Goal: Task Accomplishment & Management: Use online tool/utility

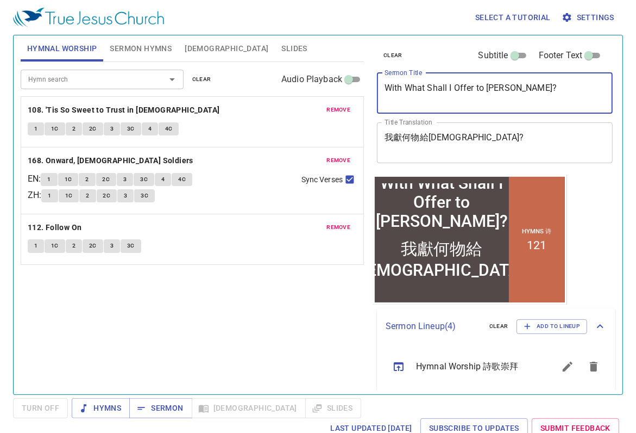
drag, startPoint x: 385, startPoint y: 87, endPoint x: 530, endPoint y: 91, distance: 145.7
click at [530, 91] on textarea "With What Shall I Offer to Jesus?" at bounding box center [495, 93] width 221 height 21
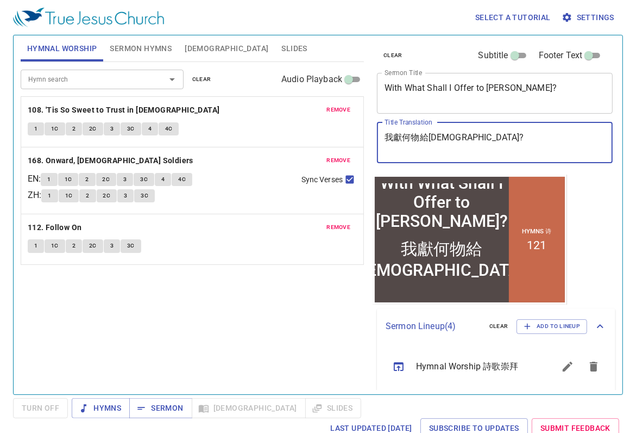
drag, startPoint x: 386, startPoint y: 137, endPoint x: 494, endPoint y: 145, distance: 108.9
click at [494, 145] on textarea "我獻何物給耶穌?" at bounding box center [495, 142] width 221 height 21
click at [549, 87] on textarea "With What Shall I Offer to Jesus?" at bounding box center [495, 93] width 221 height 21
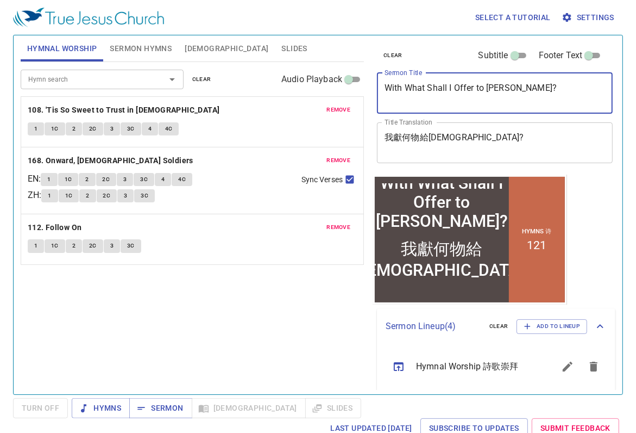
drag, startPoint x: 541, startPoint y: 91, endPoint x: 275, endPoint y: 77, distance: 266.6
click at [275, 77] on div "Hymnal Worship Sermon Hymns Bible Slides Hymn search Hymn search clear Audio Pl…" at bounding box center [318, 210] width 604 height 359
paste textarea "Morning Prayer"
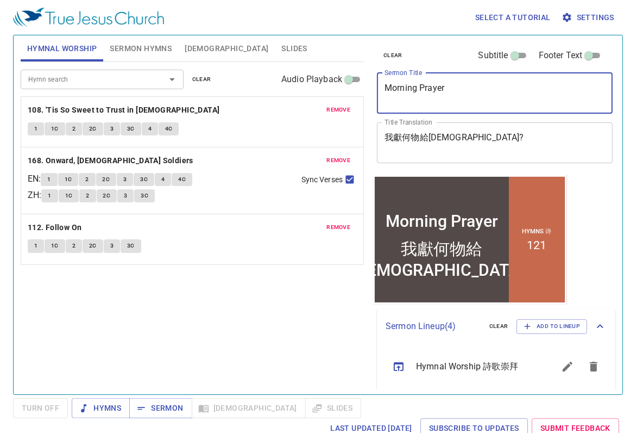
type textarea "Morning Prayer"
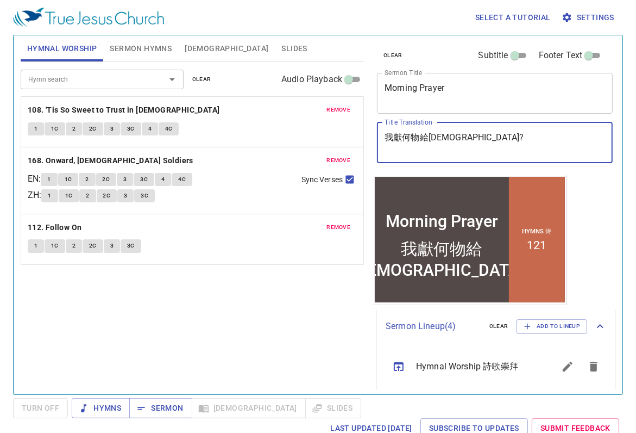
drag, startPoint x: 480, startPoint y: 140, endPoint x: 336, endPoint y: 120, distance: 145.4
click at [336, 120] on div "Hymnal Worship Sermon Hymns Bible Slides Hymn search Hymn search clear Audio Pl…" at bounding box center [318, 210] width 604 height 359
click at [513, 140] on textarea "我獻何物給耶穌?" at bounding box center [495, 142] width 221 height 21
drag, startPoint x: 554, startPoint y: 147, endPoint x: 381, endPoint y: 133, distance: 173.4
click at [381, 133] on div "我獻何物給耶穌? x Title Translation" at bounding box center [495, 142] width 236 height 41
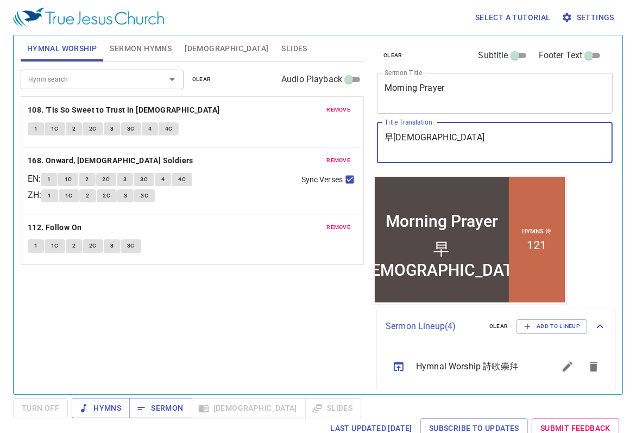
type textarea "早[DEMOGRAPHIC_DATA]"
click at [578, 367] on icon "sermon lineup list" at bounding box center [594, 366] width 8 height 10
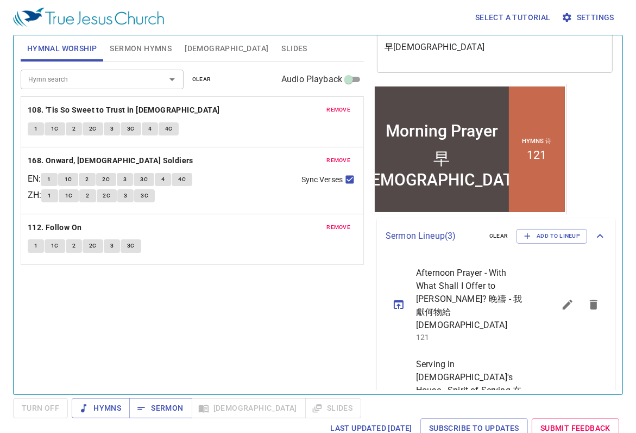
scroll to position [162, 0]
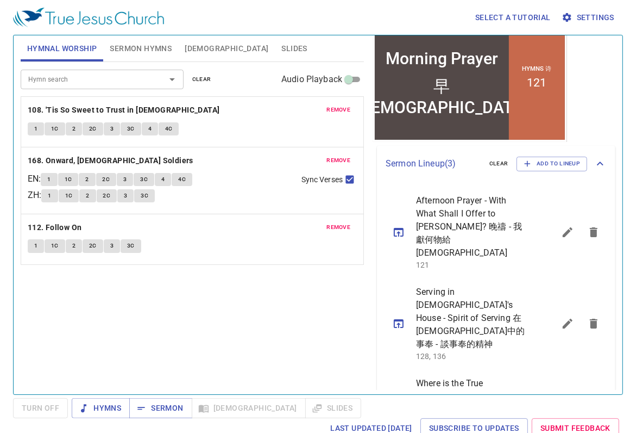
click at [578, 227] on icon "sermon lineup list" at bounding box center [594, 232] width 8 height 10
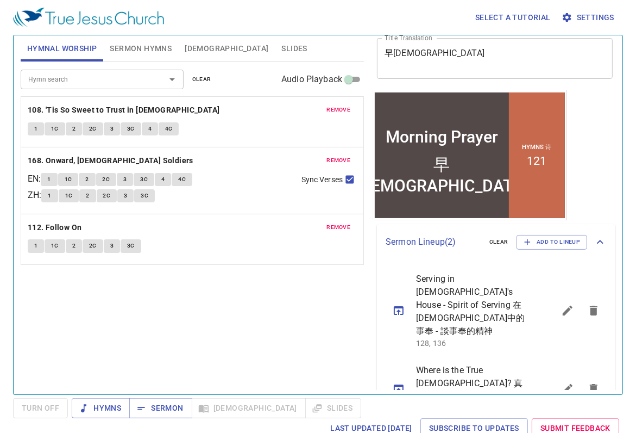
click at [578, 305] on icon "sermon lineup list" at bounding box center [594, 310] width 8 height 10
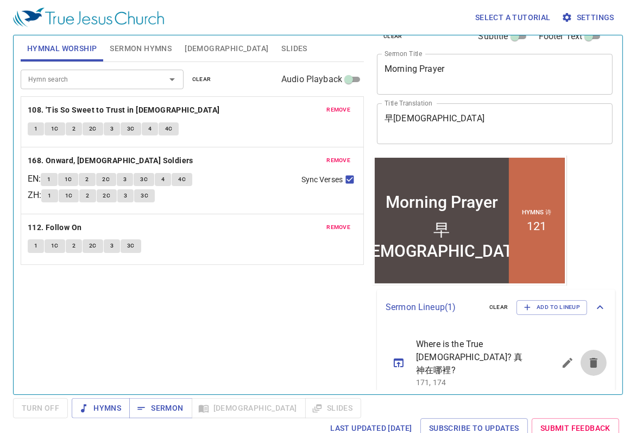
click at [578, 358] on icon "sermon lineup list" at bounding box center [594, 363] width 8 height 10
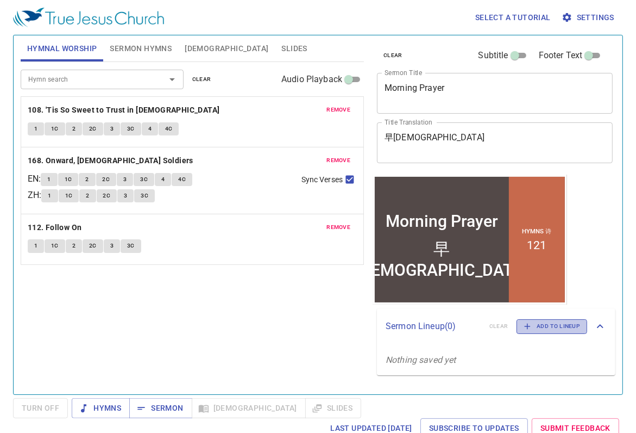
click at [562, 327] on span "Add to Lineup" at bounding box center [552, 326] width 57 height 10
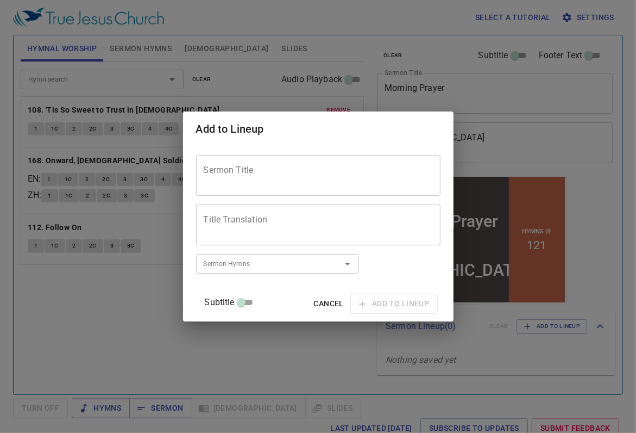
click at [254, 171] on textarea "Sermon Title" at bounding box center [318, 175] width 229 height 21
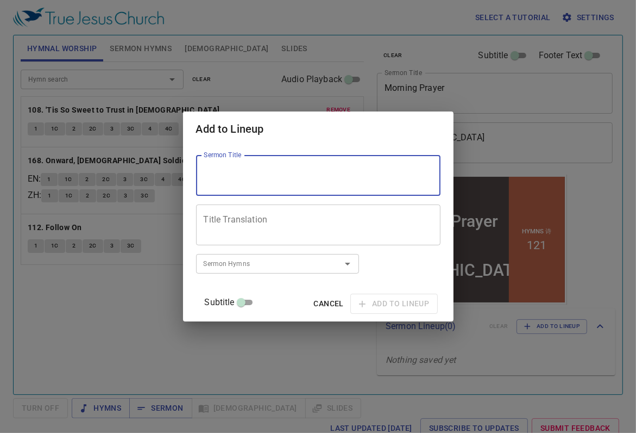
paste textarea "When You are Offering Your Gift"
type textarea "When You are Offering Your Gift"
click at [236, 217] on textarea "Title Translation" at bounding box center [318, 225] width 229 height 21
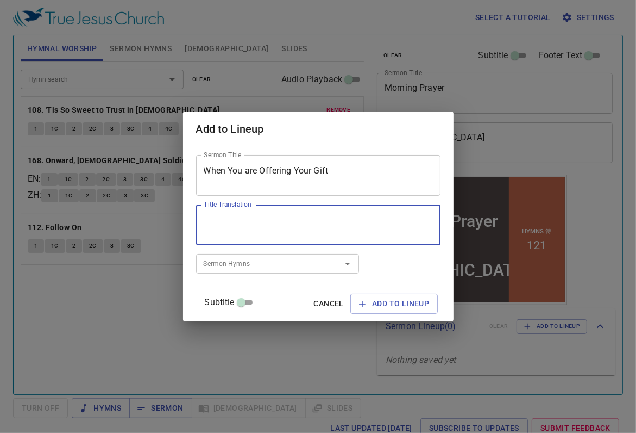
paste textarea "獻禮物的時候"
type textarea "獻禮物的時候"
click at [263, 263] on input "Sermon Hymns" at bounding box center [261, 263] width 124 height 12
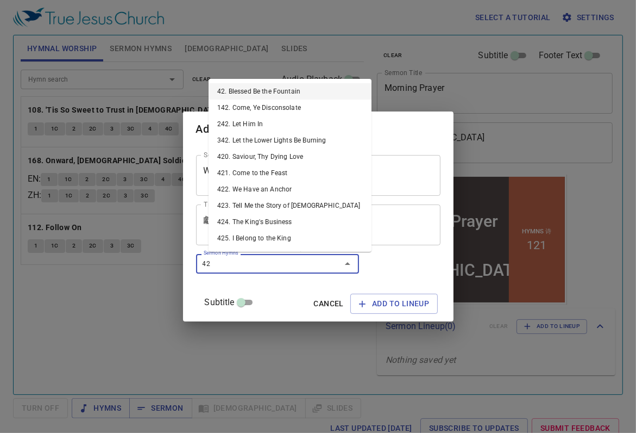
type input "420"
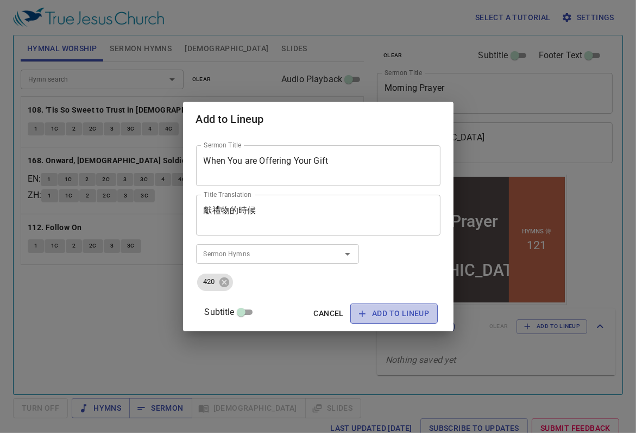
click at [391, 309] on span "Add to Lineup" at bounding box center [394, 313] width 70 height 14
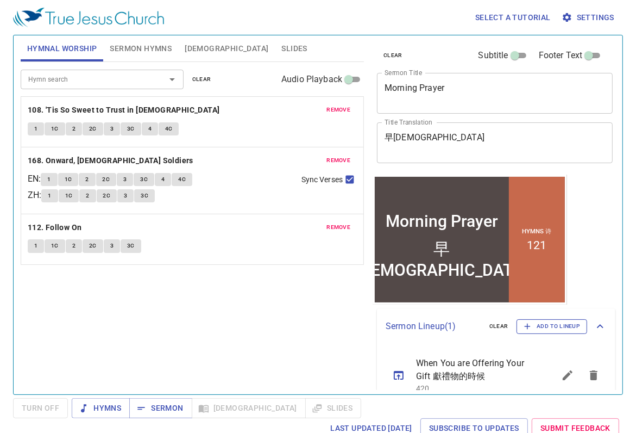
click at [563, 324] on span "Add to Lineup" at bounding box center [552, 326] width 57 height 10
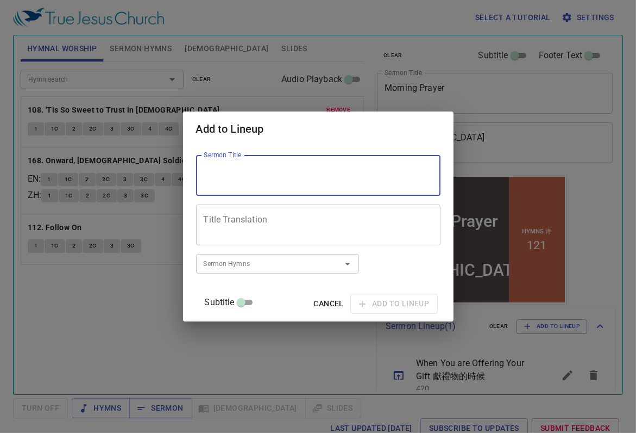
click at [291, 180] on textarea "Sermon Title" at bounding box center [318, 175] width 229 height 21
type textarea "Foot Washing"
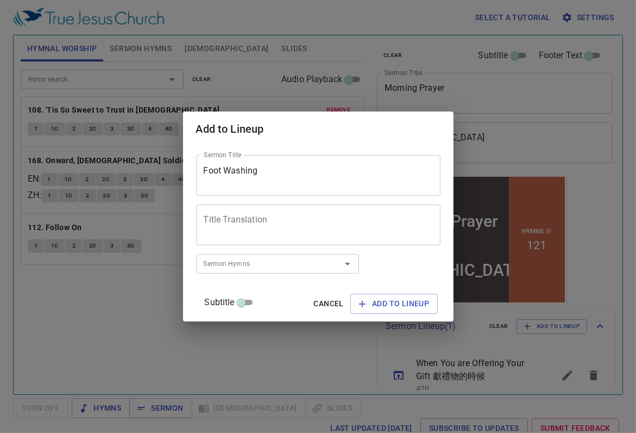
click at [292, 237] on div "Title Translation" at bounding box center [318, 224] width 245 height 41
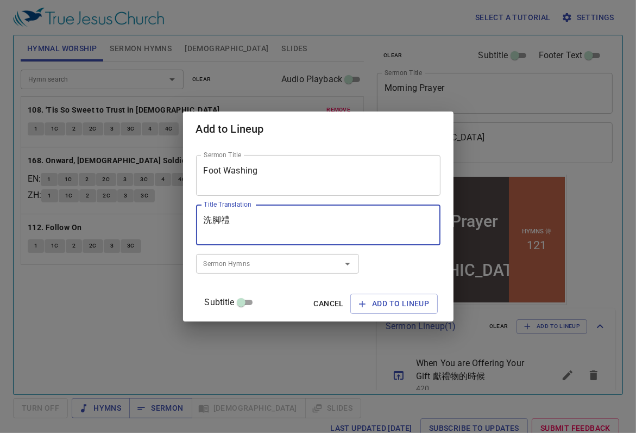
type textarea "洗脚禮"
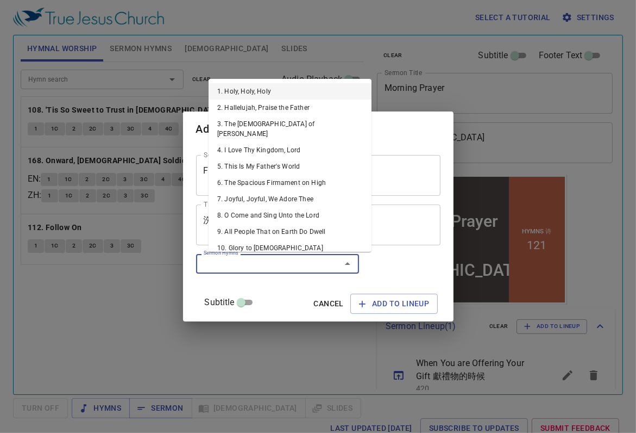
click at [250, 258] on input "Sermon Hymns" at bounding box center [261, 263] width 124 height 12
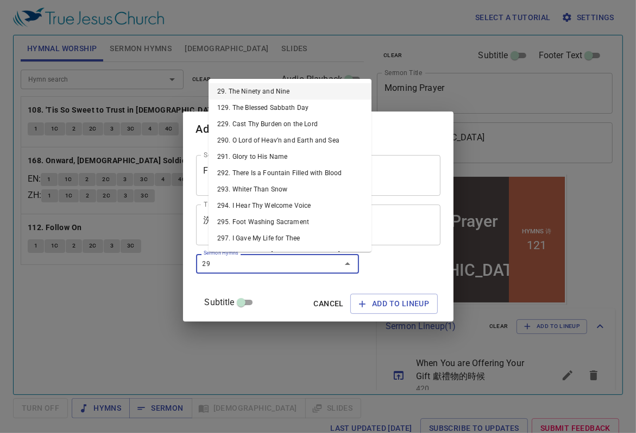
type input "295"
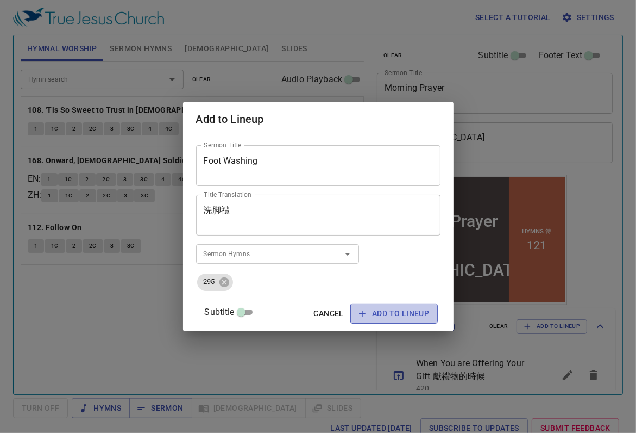
click at [404, 311] on span "Add to Lineup" at bounding box center [394, 313] width 70 height 14
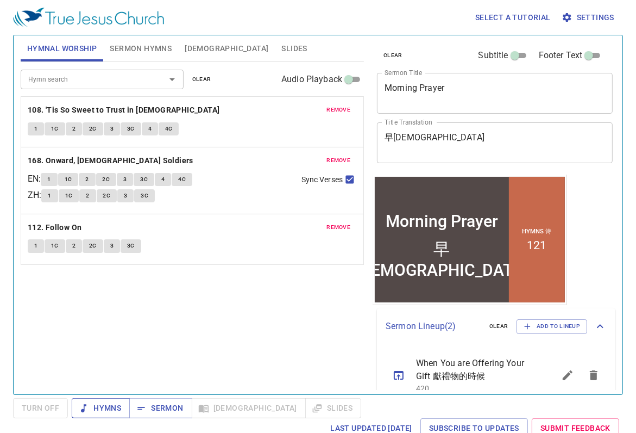
click at [102, 385] on span "Hymns" at bounding box center [100, 408] width 41 height 14
click at [164, 385] on span "Sermon" at bounding box center [160, 408] width 45 height 14
click at [126, 43] on span "Sermon Hymns" at bounding box center [141, 49] width 62 height 14
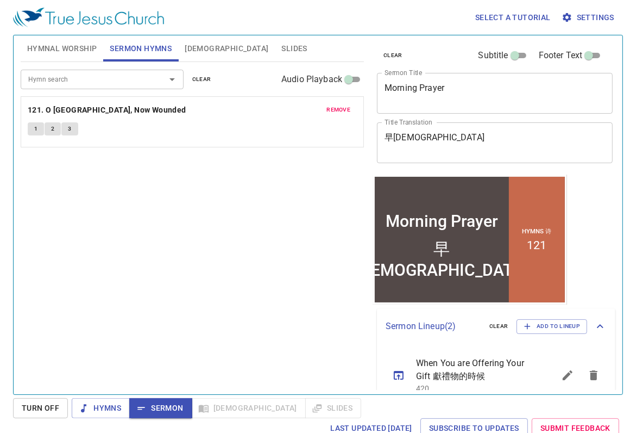
click at [336, 106] on span "remove" at bounding box center [339, 110] width 24 height 10
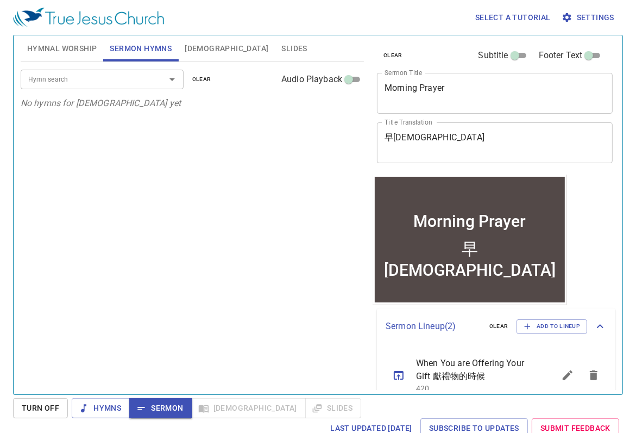
click at [118, 80] on input "Hymn search" at bounding box center [86, 79] width 124 height 12
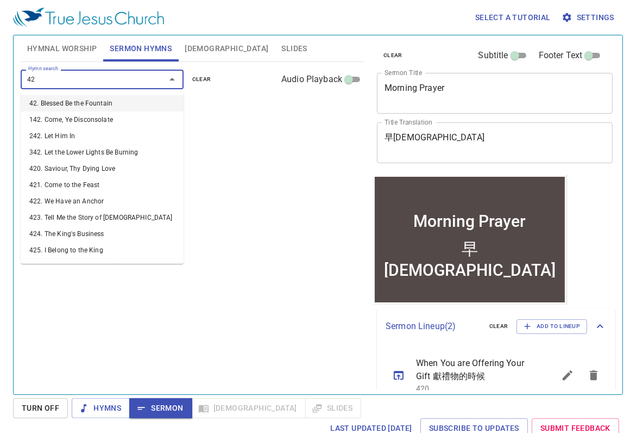
type input "420"
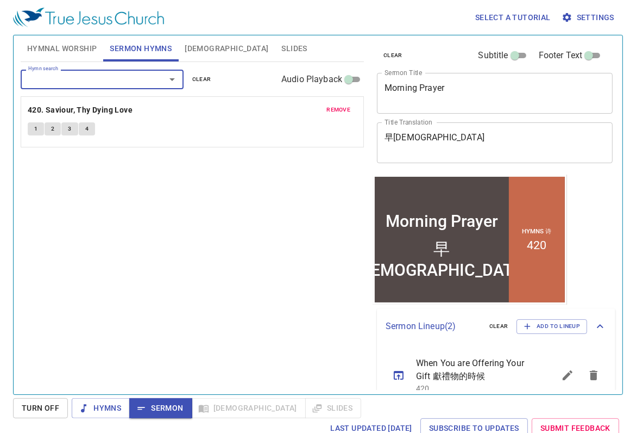
click at [198, 49] on span "[DEMOGRAPHIC_DATA]" at bounding box center [227, 49] width 84 height 14
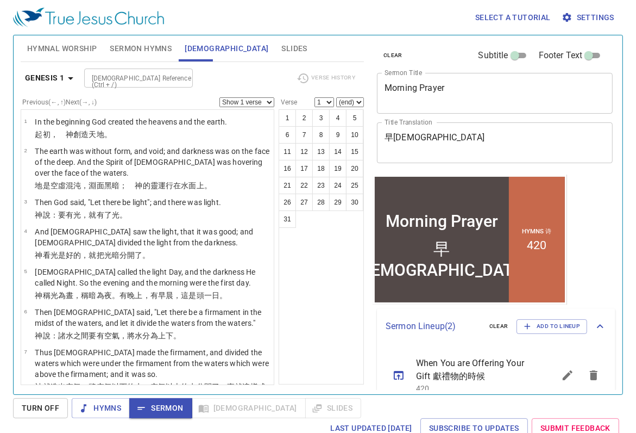
click at [140, 53] on span "Sermon Hymns" at bounding box center [141, 49] width 62 height 14
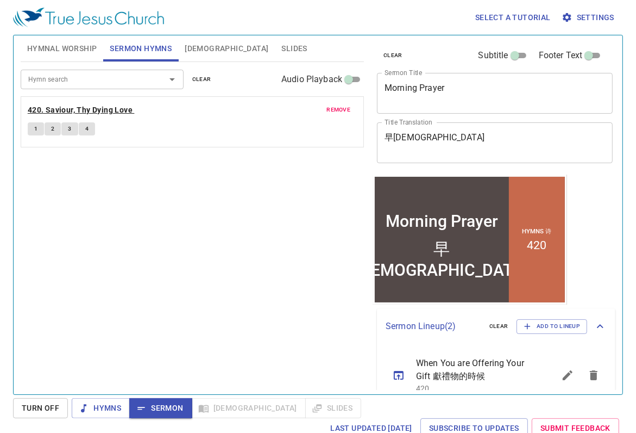
click at [91, 113] on b "420. Saviour, Thy Dying Love" at bounding box center [80, 110] width 105 height 14
click at [39, 130] on button "1" at bounding box center [36, 128] width 16 height 13
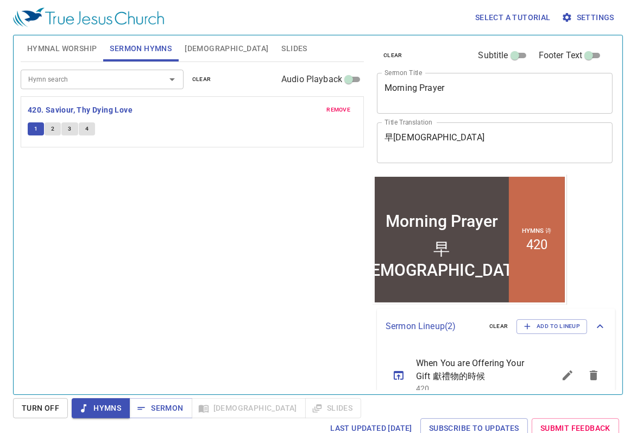
click at [57, 129] on button "2" at bounding box center [53, 128] width 16 height 13
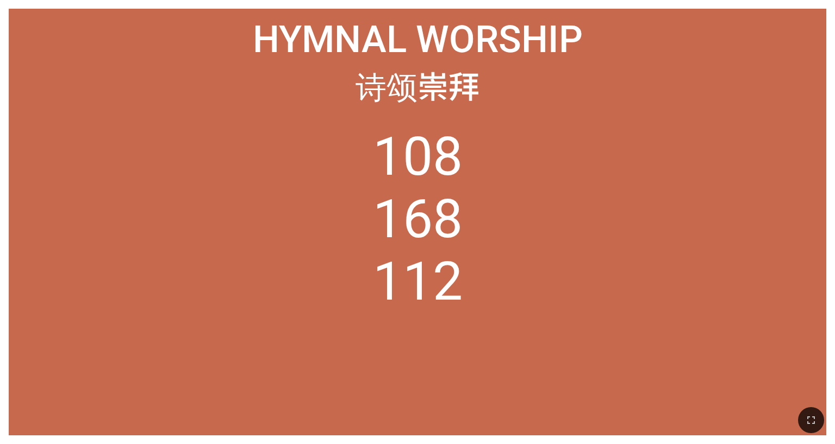
click at [347, 188] on ol "108 168 112" at bounding box center [416, 272] width 799 height 292
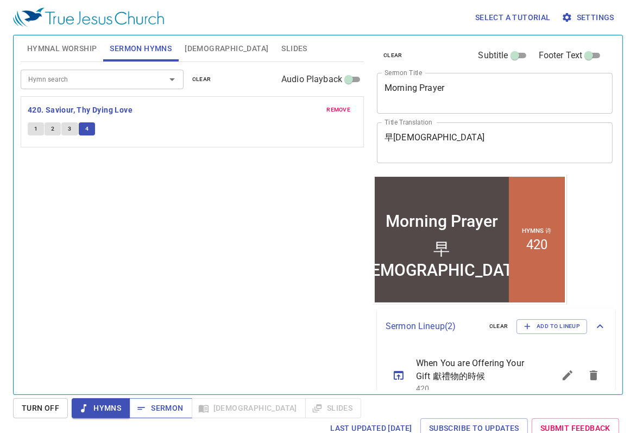
click at [159, 403] on span "Sermon" at bounding box center [160, 408] width 45 height 14
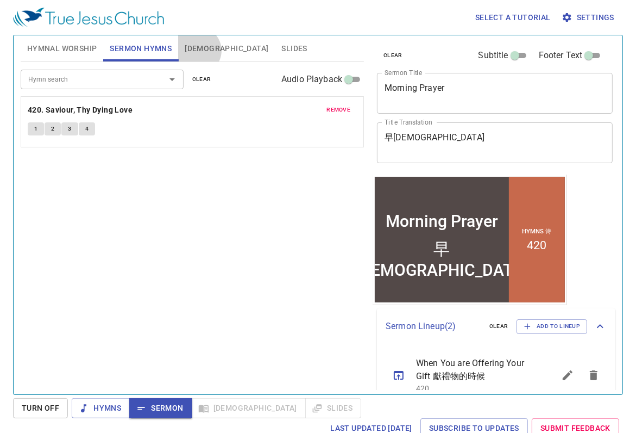
click at [197, 51] on span "[DEMOGRAPHIC_DATA]" at bounding box center [227, 49] width 84 height 14
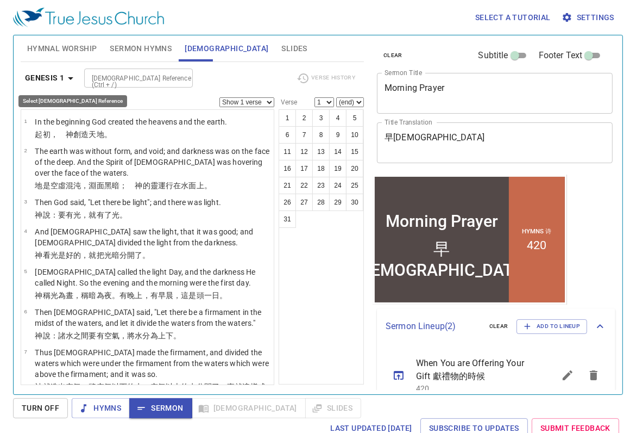
click at [71, 78] on icon "button" at bounding box center [70, 78] width 5 height 3
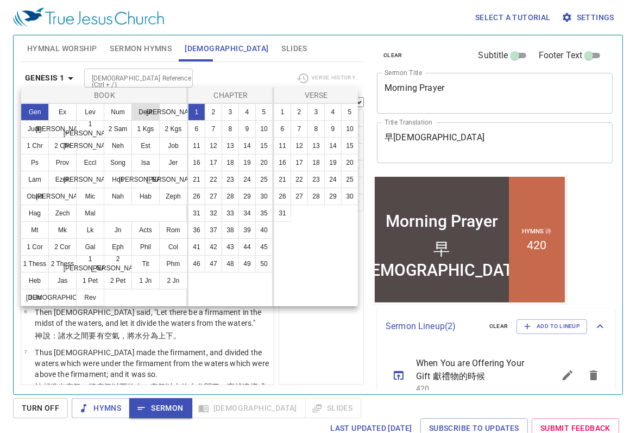
click at [143, 113] on button "Deut" at bounding box center [145, 111] width 28 height 17
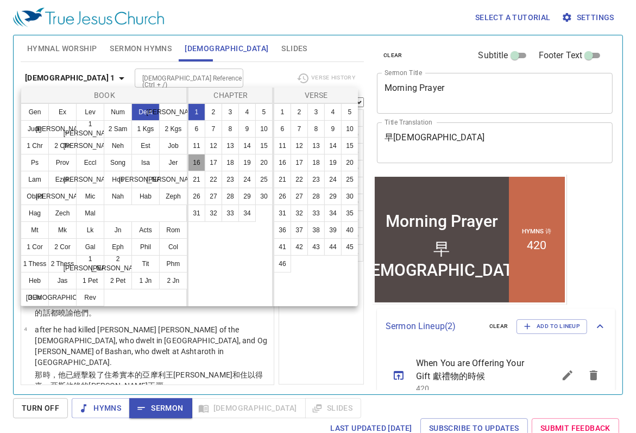
click at [198, 163] on button "16" at bounding box center [196, 162] width 17 height 17
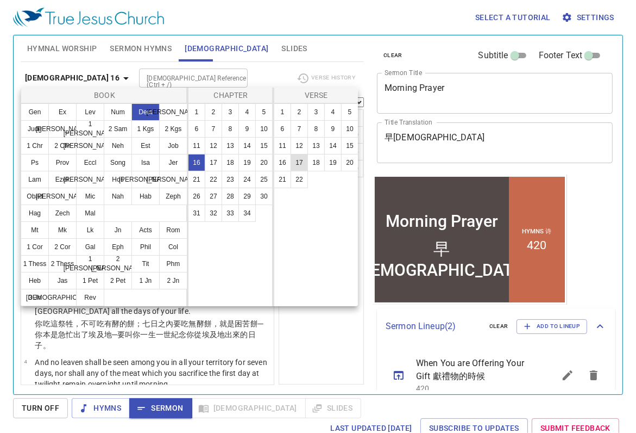
click at [302, 164] on button "17" at bounding box center [299, 162] width 17 height 17
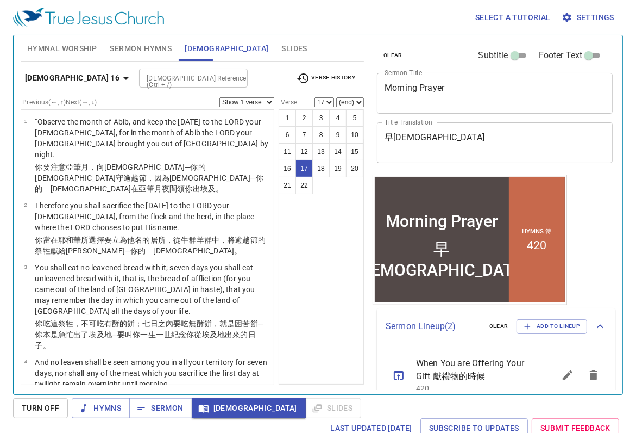
scroll to position [911, 0]
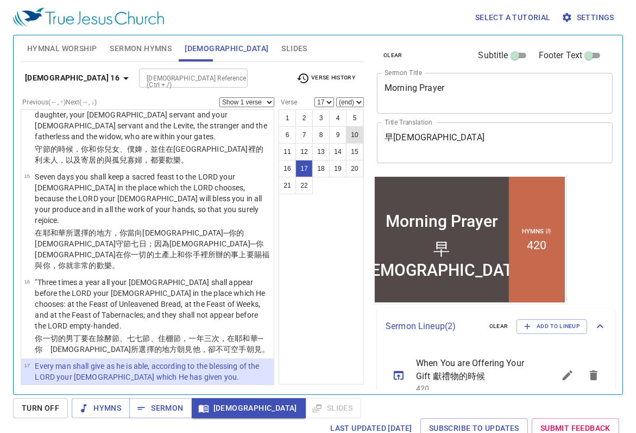
click at [354, 135] on button "10" at bounding box center [354, 134] width 17 height 17
select select "10"
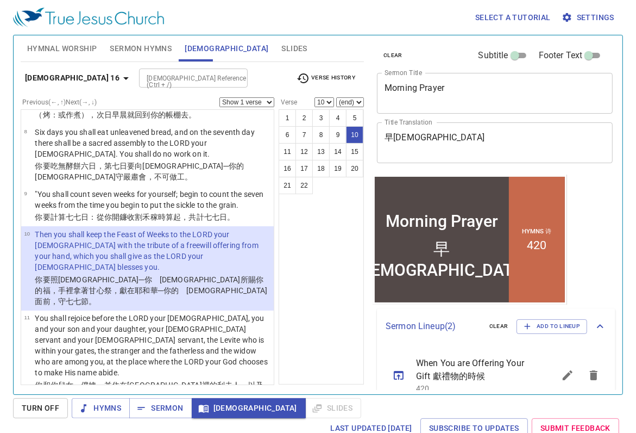
scroll to position [472, 0]
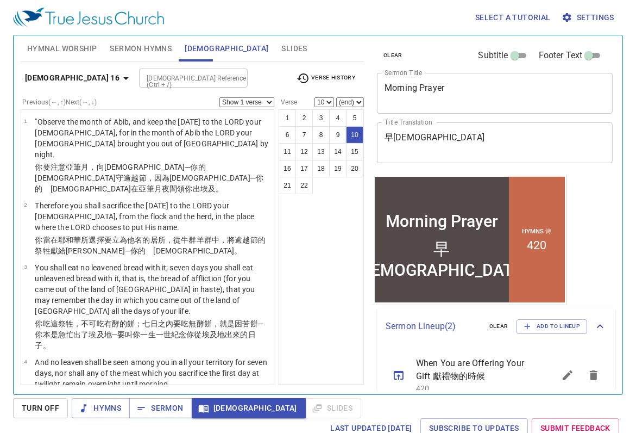
scroll to position [472, 0]
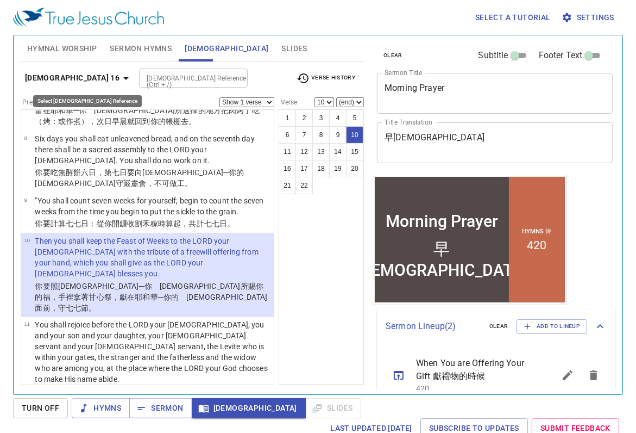
click at [120, 79] on icon "button" at bounding box center [126, 78] width 13 height 13
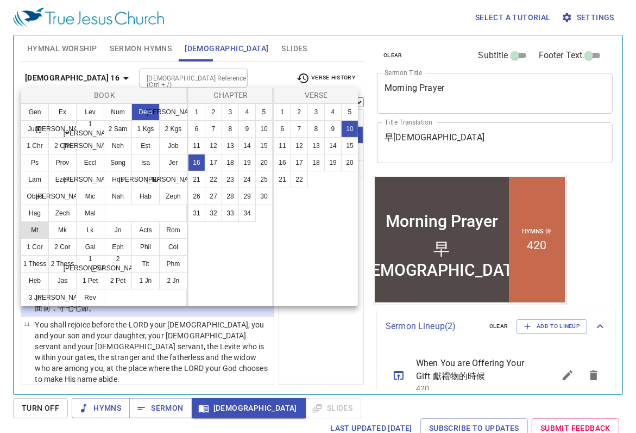
click at [38, 230] on button "Mt" at bounding box center [35, 229] width 28 height 17
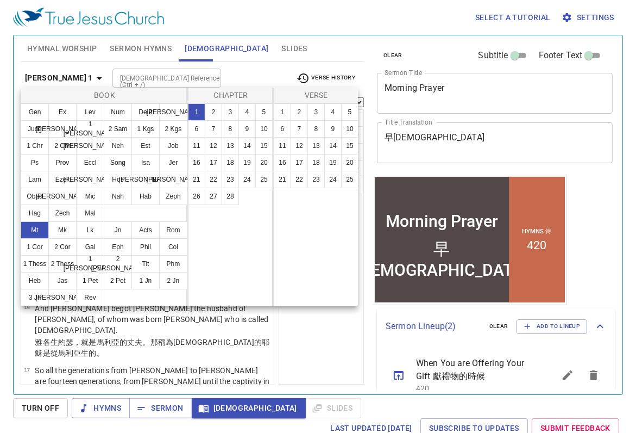
scroll to position [0, 0]
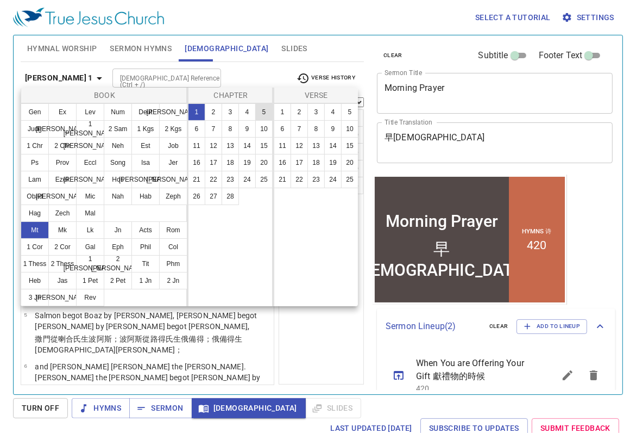
click at [261, 113] on button "5" at bounding box center [263, 111] width 17 height 17
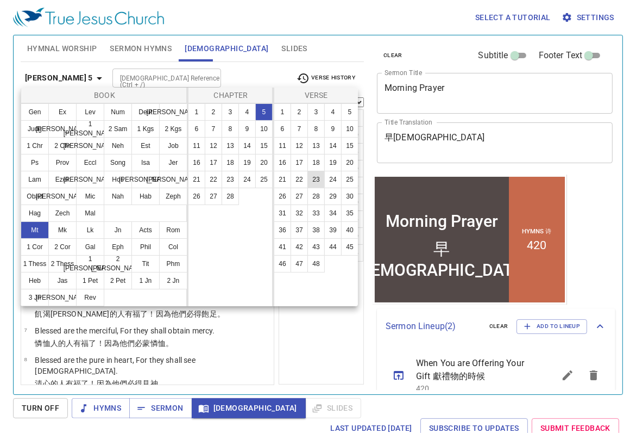
click at [317, 178] on button "23" at bounding box center [316, 179] width 17 height 17
select select "23"
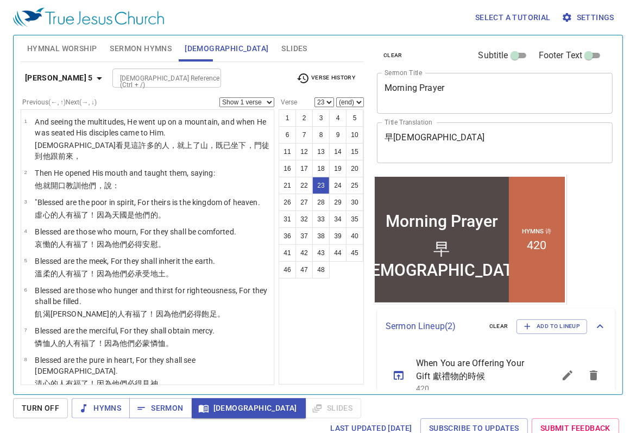
scroll to position [891, 0]
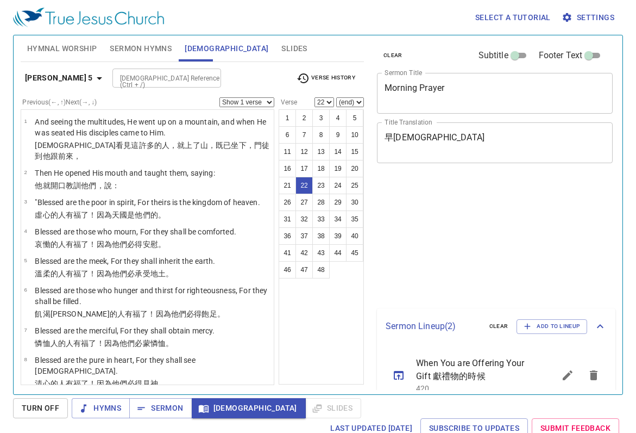
select select "22"
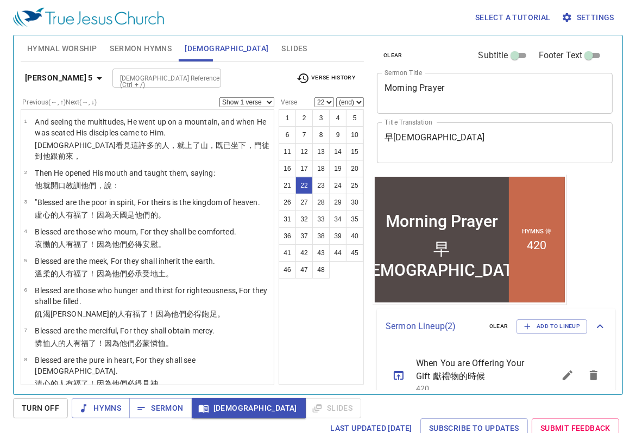
scroll to position [848, 0]
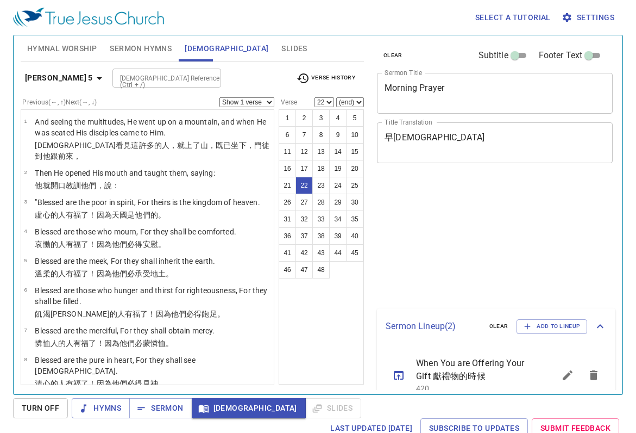
select select "22"
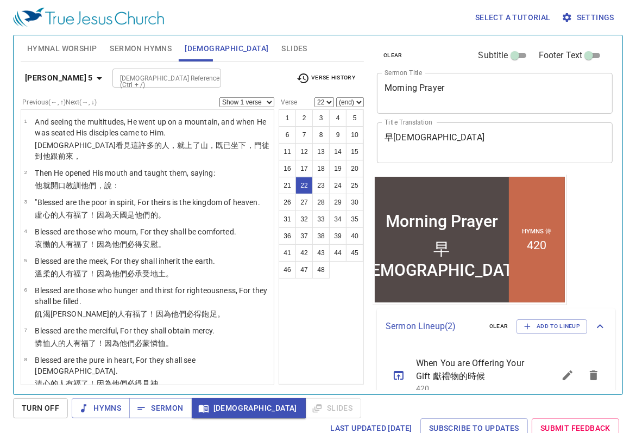
scroll to position [848, 0]
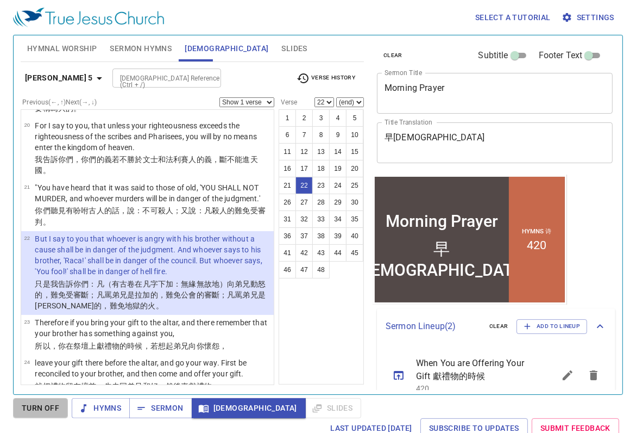
click at [43, 411] on span "Turn Off" at bounding box center [40, 408] width 37 height 14
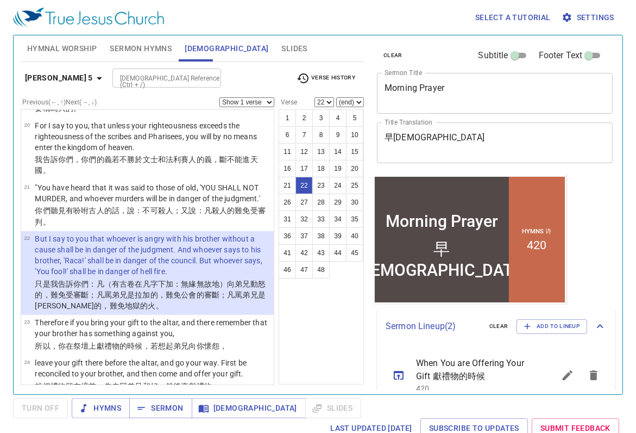
click at [50, 45] on span "Hymnal Worship" at bounding box center [62, 49] width 70 height 14
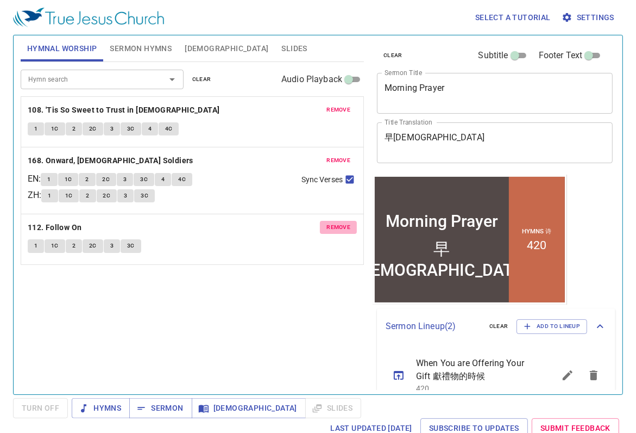
click at [337, 223] on span "remove" at bounding box center [339, 227] width 24 height 10
click at [340, 157] on span "remove" at bounding box center [339, 160] width 24 height 10
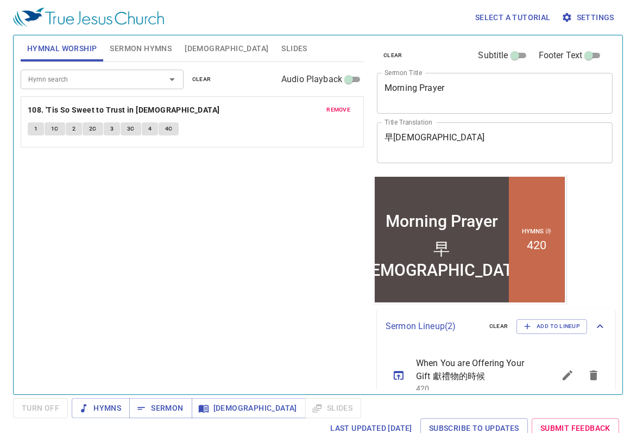
click at [340, 109] on span "remove" at bounding box center [339, 110] width 24 height 10
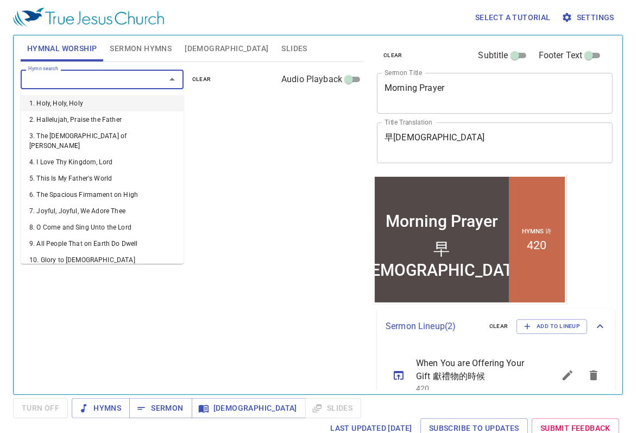
click at [48, 84] on input "Hymn search" at bounding box center [86, 79] width 124 height 12
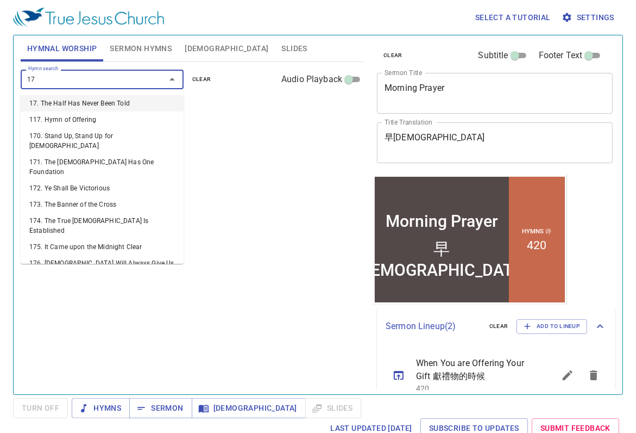
type input "172"
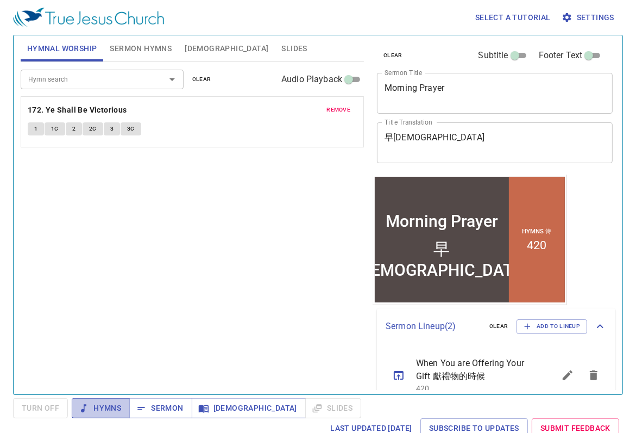
click at [109, 406] on span "Hymns" at bounding box center [100, 408] width 41 height 14
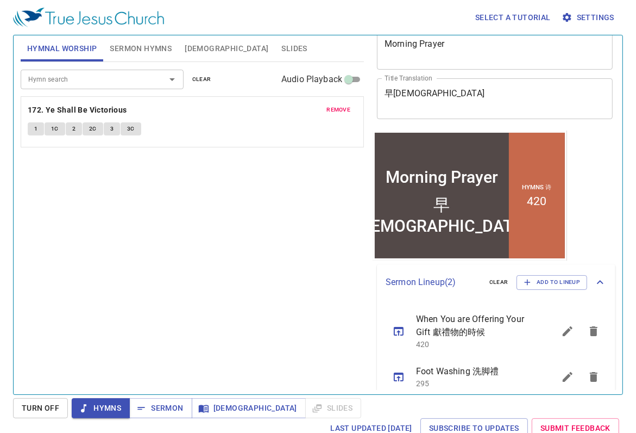
scroll to position [58, 0]
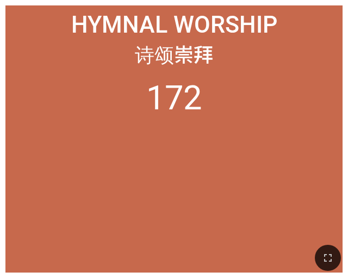
click at [65, 118] on ol "172" at bounding box center [174, 169] width 326 height 183
click at [55, 40] on div "诗颂崇拜" at bounding box center [174, 53] width 326 height 28
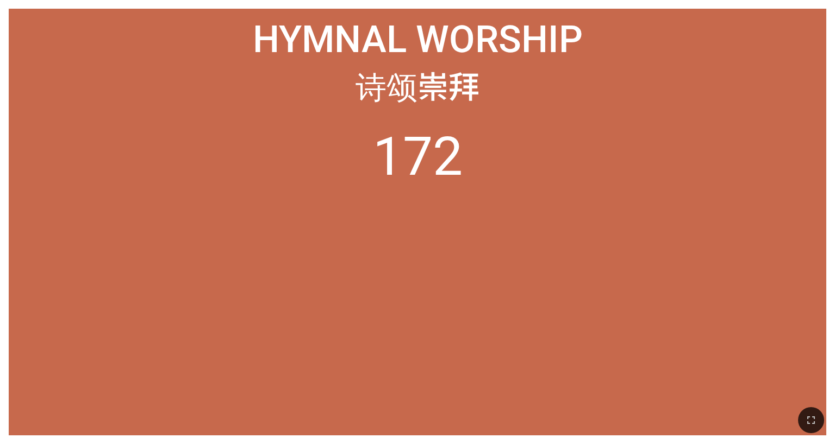
click at [347, 198] on ol "172" at bounding box center [416, 272] width 799 height 292
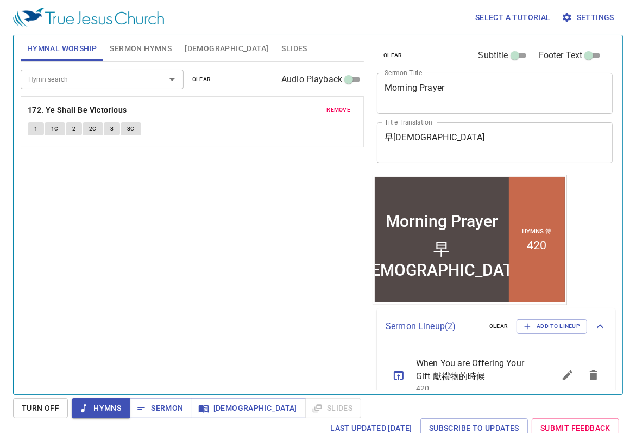
scroll to position [58, 0]
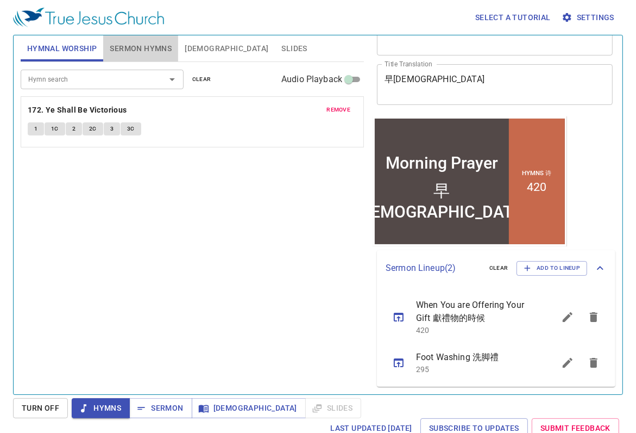
click at [122, 48] on span "Sermon Hymns" at bounding box center [141, 49] width 62 height 14
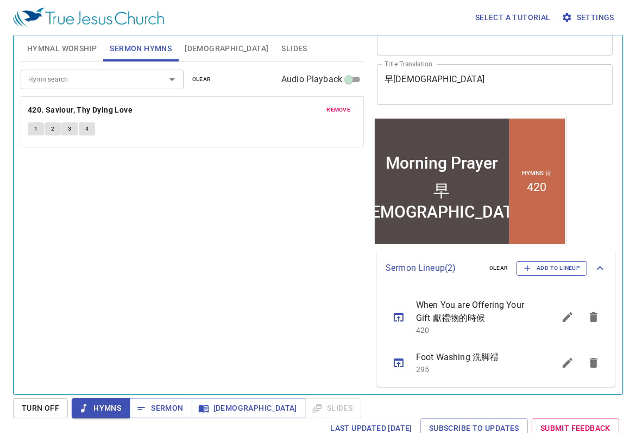
click at [552, 269] on span "Add to Lineup" at bounding box center [552, 268] width 57 height 10
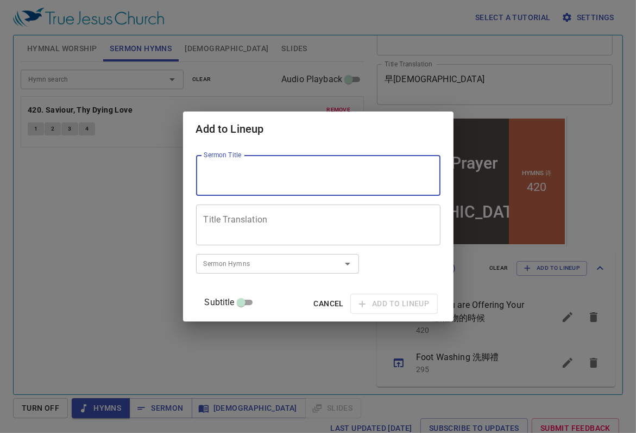
click at [272, 180] on textarea "Sermon Title" at bounding box center [318, 175] width 229 height 21
click at [263, 219] on textarea "Title Translation" at bounding box center [318, 225] width 229 height 21
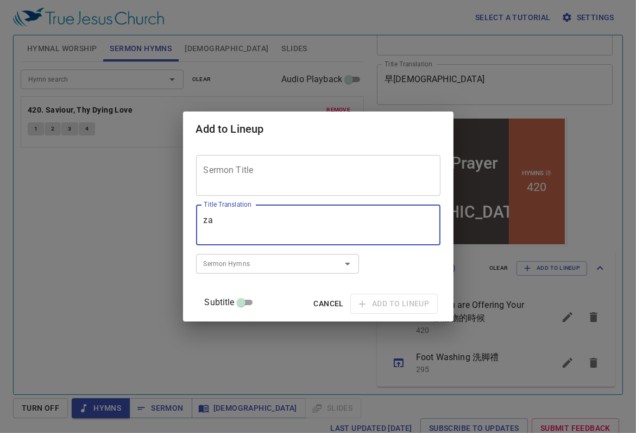
type textarea "z"
type textarea "在神殿中shi'f"
type textarea "在[DEMOGRAPHIC_DATA]中事奉——談更美的事奉"
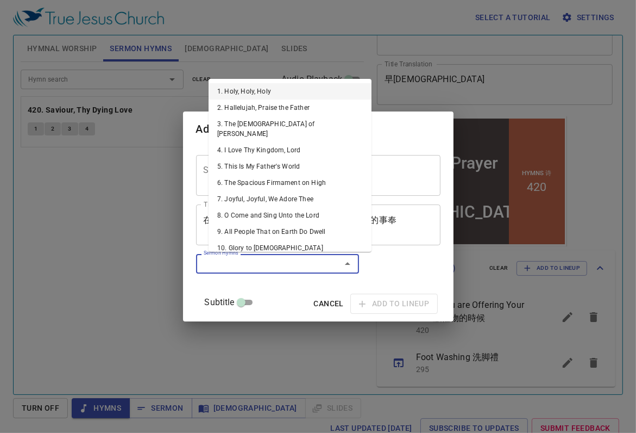
click at [300, 262] on input "Sermon Hymns" at bounding box center [261, 263] width 124 height 12
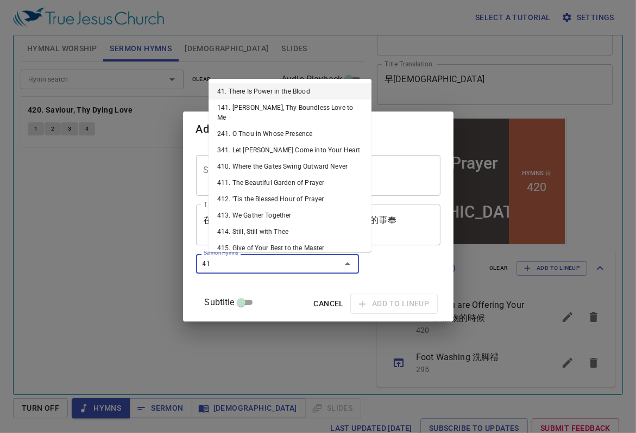
type input "415"
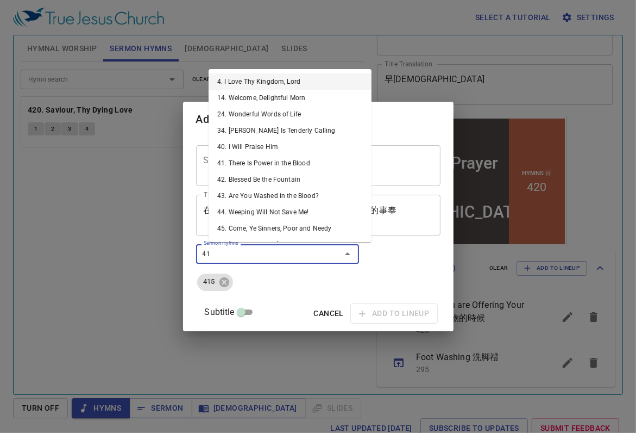
type input "418"
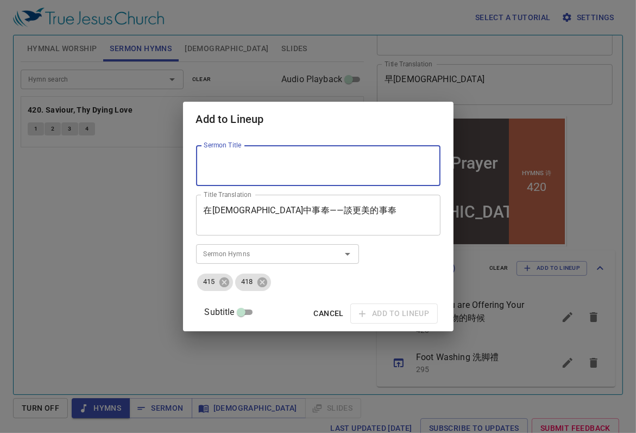
click at [264, 165] on textarea "Sermon Title" at bounding box center [318, 165] width 229 height 21
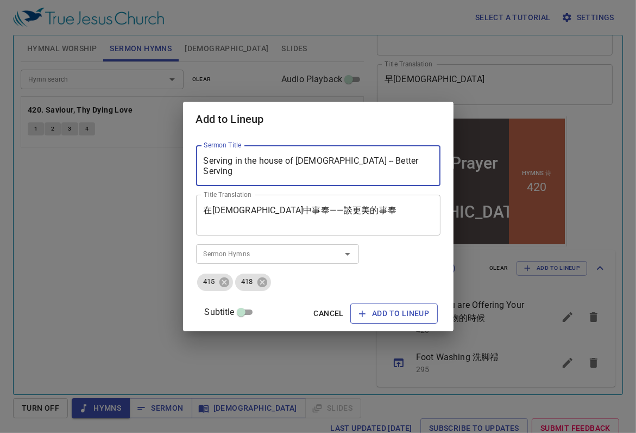
type textarea "Serving in the house of [DEMOGRAPHIC_DATA] -- Better Serving"
click at [393, 314] on span "Add to Lineup" at bounding box center [394, 313] width 70 height 14
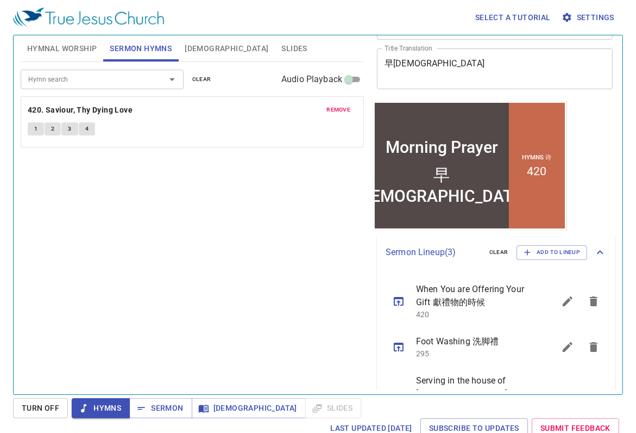
scroll to position [123, 0]
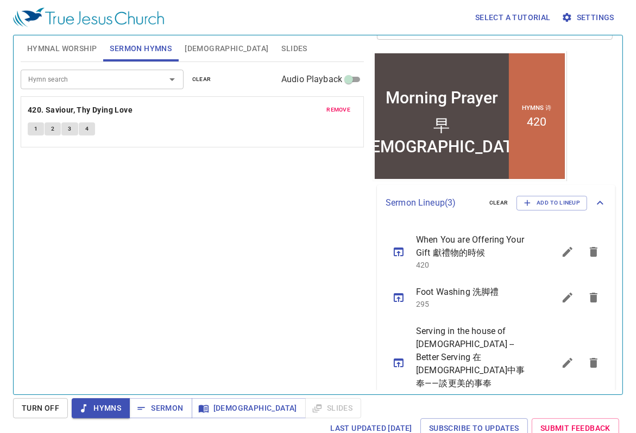
click at [561, 356] on icon "sermon lineup list" at bounding box center [567, 362] width 13 height 13
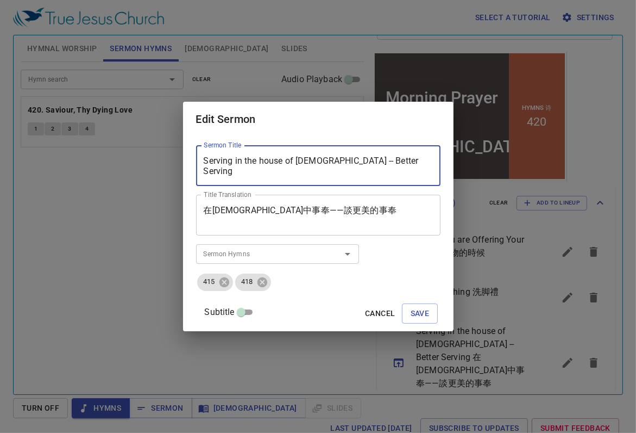
drag, startPoint x: 402, startPoint y: 163, endPoint x: 204, endPoint y: 148, distance: 198.4
click at [204, 148] on div "Sermon Title Serving in the house of God -- Better Serving Sermon Title Title T…" at bounding box center [318, 233] width 271 height 194
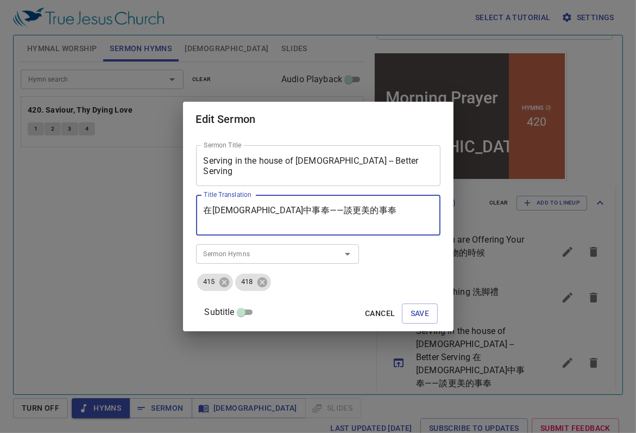
drag, startPoint x: 363, startPoint y: 213, endPoint x: 185, endPoint y: 204, distance: 177.9
click at [185, 204] on div "Edit Sermon Sermon Title Serving in the house of God -- Better Serving Sermon T…" at bounding box center [318, 216] width 636 height 433
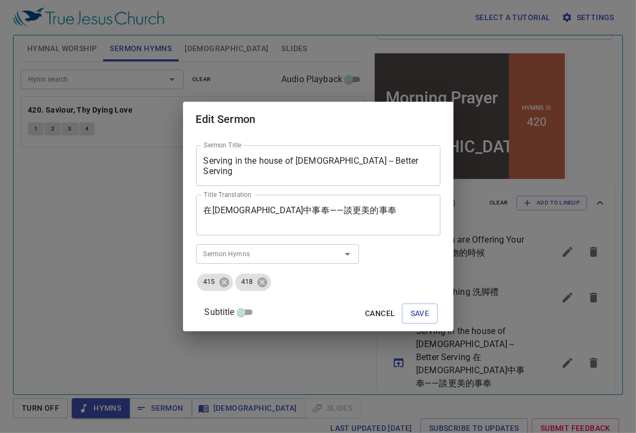
click at [343, 219] on textarea "在[DEMOGRAPHIC_DATA]中事奉——談更美的事奉" at bounding box center [318, 215] width 229 height 21
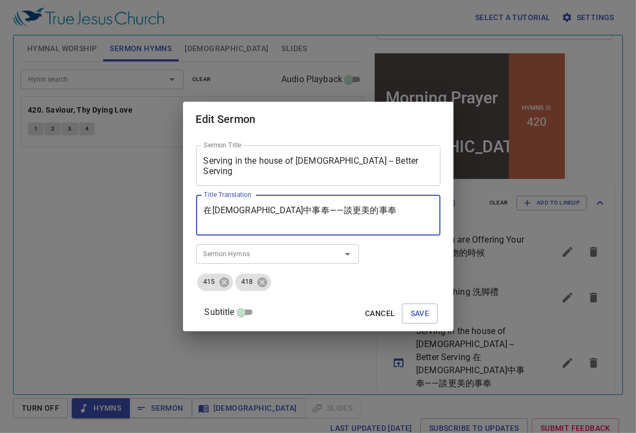
drag, startPoint x: 349, startPoint y: 208, endPoint x: 285, endPoint y: 210, distance: 63.6
click at [285, 210] on textarea "在神殿中事奉——談更美的事奉" at bounding box center [318, 215] width 229 height 21
click at [411, 311] on span "Save" at bounding box center [420, 313] width 19 height 14
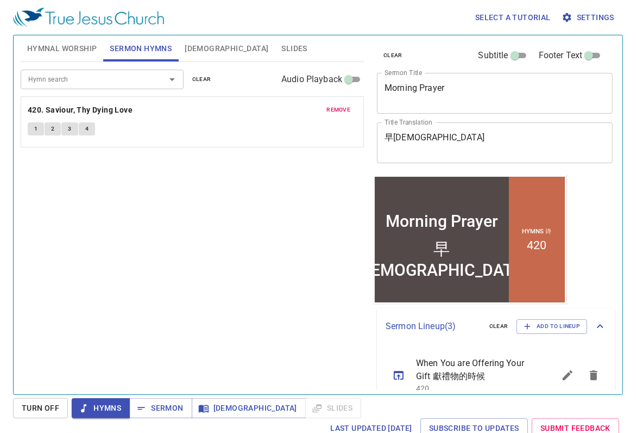
scroll to position [123, 0]
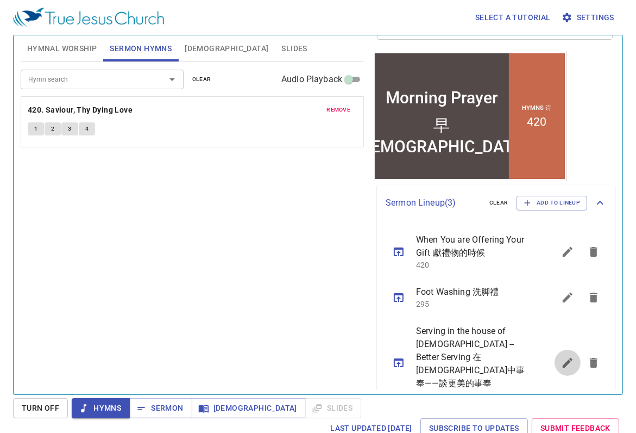
click at [563, 358] on icon "sermon lineup list" at bounding box center [568, 363] width 10 height 10
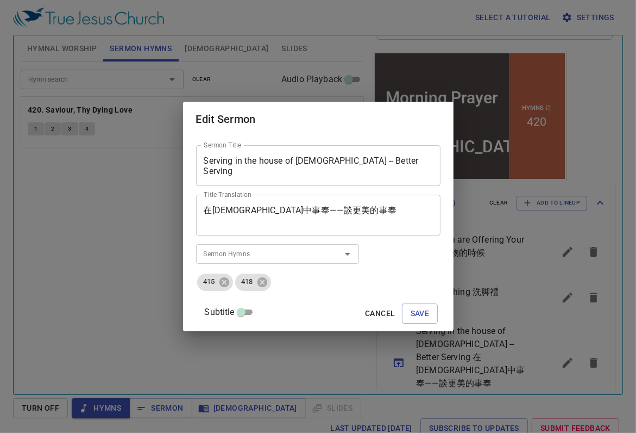
click at [397, 161] on textarea "Serving in the house of [DEMOGRAPHIC_DATA] -- Better Serving" at bounding box center [318, 165] width 229 height 21
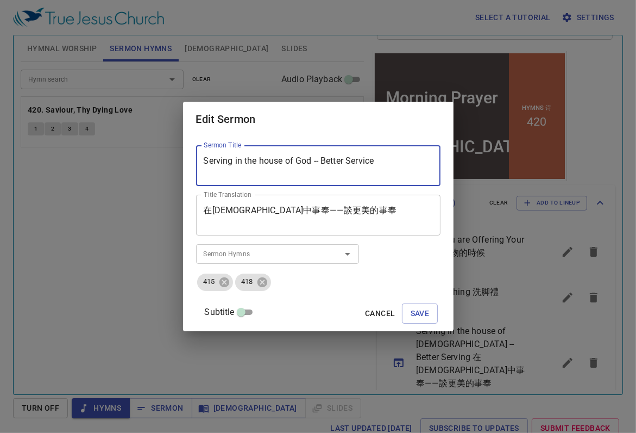
drag, startPoint x: 397, startPoint y: 161, endPoint x: 335, endPoint y: 160, distance: 62.5
click at [335, 160] on textarea "Serving in the house of God -- Better Service" at bounding box center [318, 165] width 229 height 21
type textarea "Serving in the house of God -- Better Service"
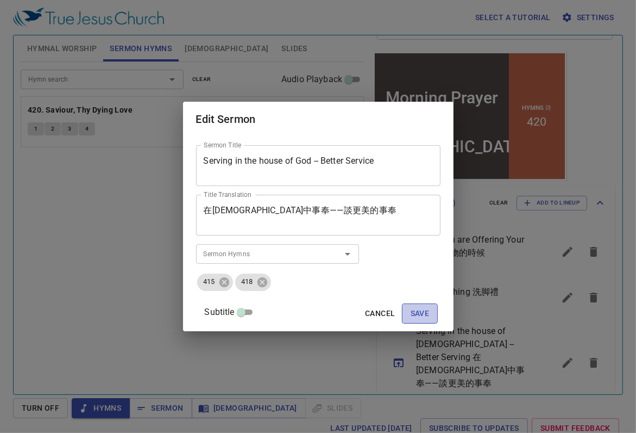
click at [411, 311] on span "Save" at bounding box center [420, 313] width 19 height 14
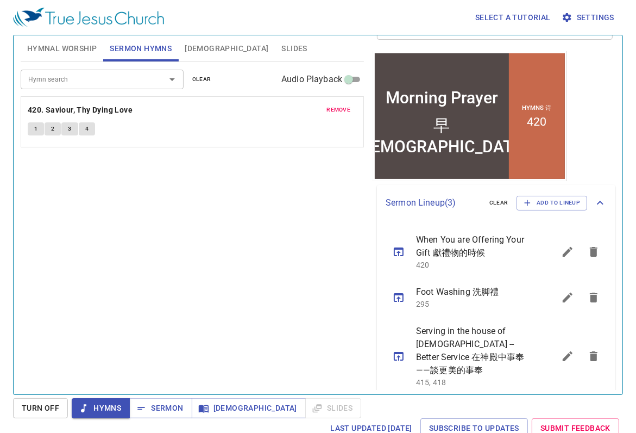
click at [277, 272] on div "Hymn search Hymn search clear Audio Playback remove 420. Saviour, Thy Dying Lov…" at bounding box center [192, 223] width 343 height 323
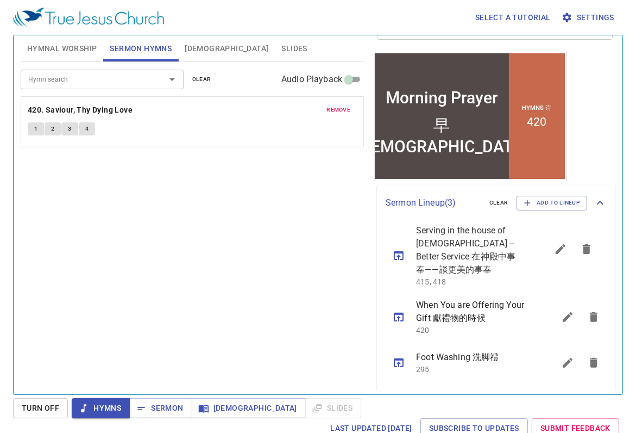
drag, startPoint x: 504, startPoint y: 353, endPoint x: 503, endPoint y: 249, distance: 103.3
click at [503, 249] on ul "When You are Offering Your Gift 獻禮物的時候 420 Foot Washing 洗脚禮 295 Serving in the …" at bounding box center [496, 310] width 239 height 178
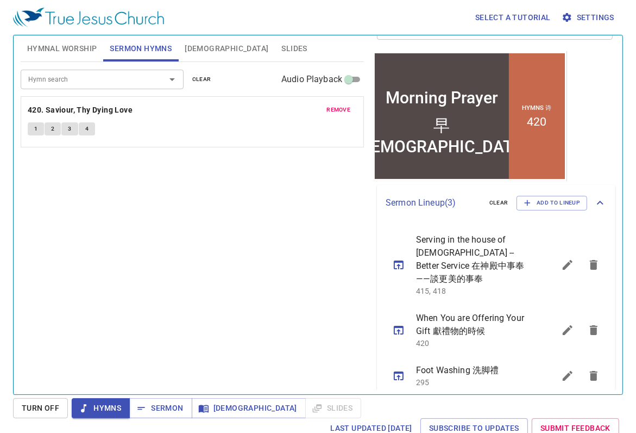
click at [235, 292] on div "Hymn search Hymn search clear Audio Playback remove 420. Saviour, Thy Dying Lov…" at bounding box center [192, 223] width 343 height 323
click at [76, 52] on span "Hymnal Worship" at bounding box center [62, 49] width 70 height 14
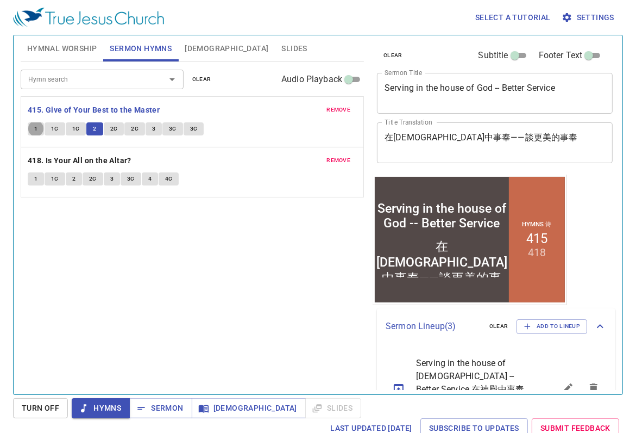
scroll to position [123, 0]
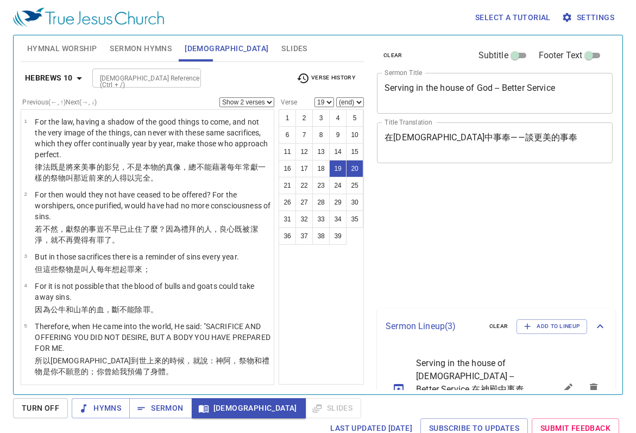
select select "2"
select select "19"
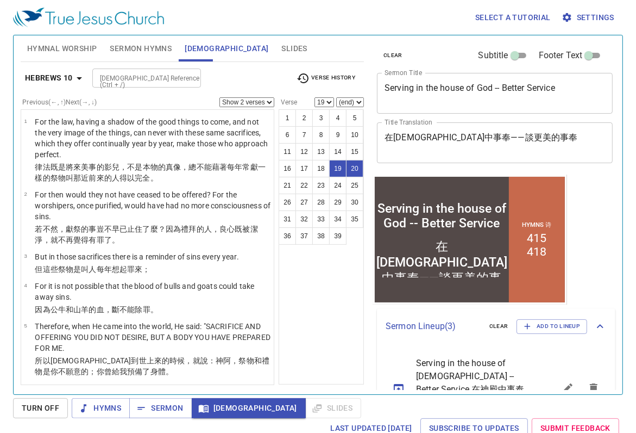
scroll to position [123, 0]
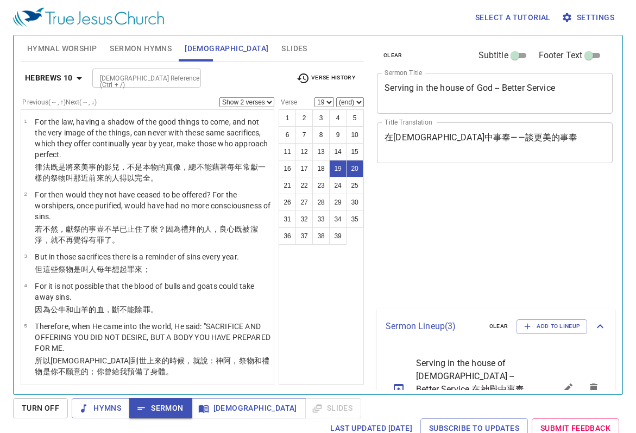
select select "2"
select select "19"
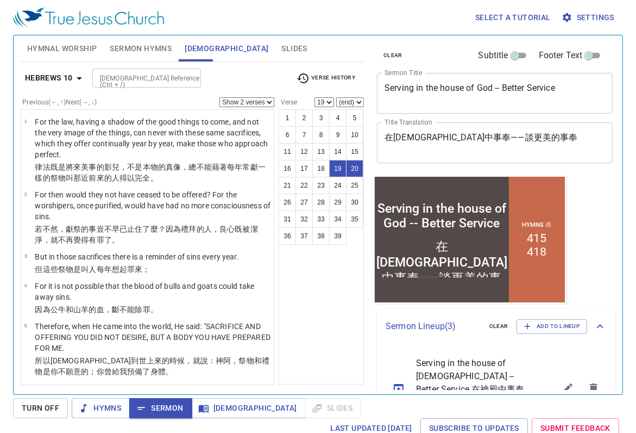
scroll to position [123, 0]
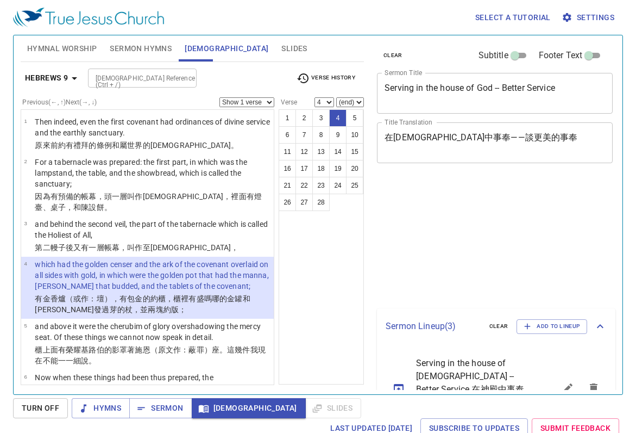
select select "4"
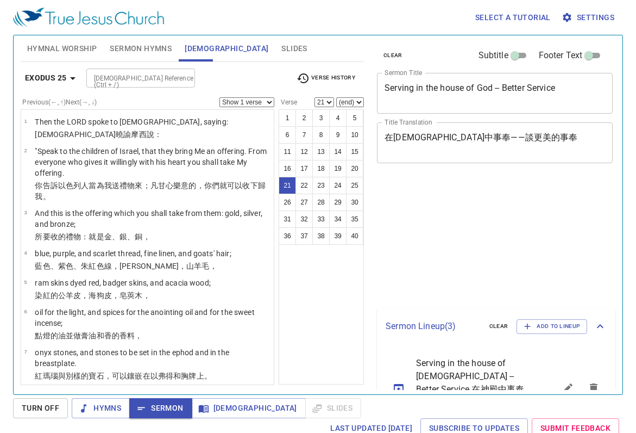
select select "21"
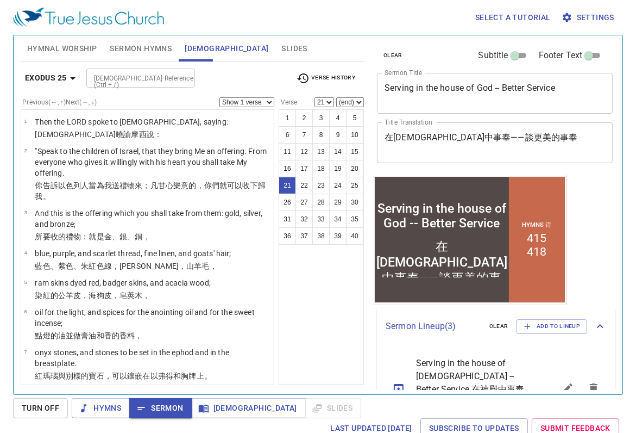
scroll to position [123, 0]
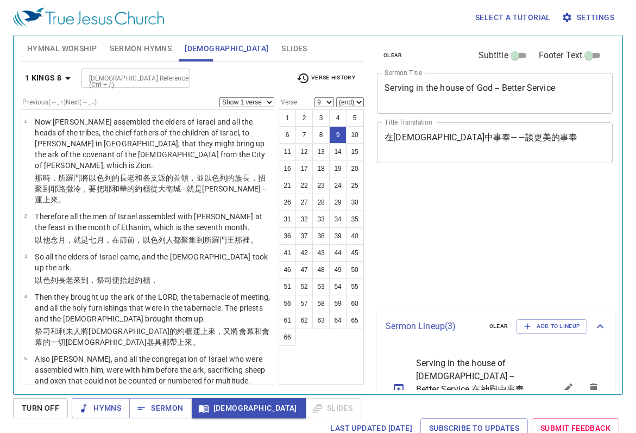
select select "9"
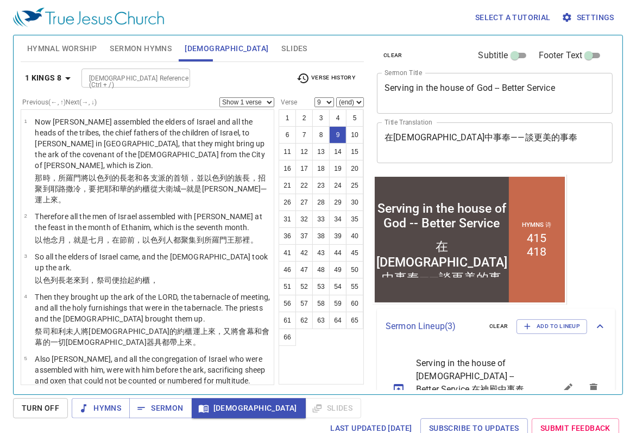
scroll to position [123, 0]
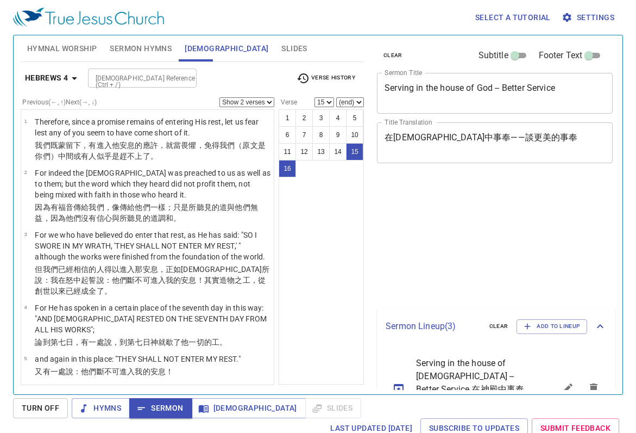
select select "2"
select select "15"
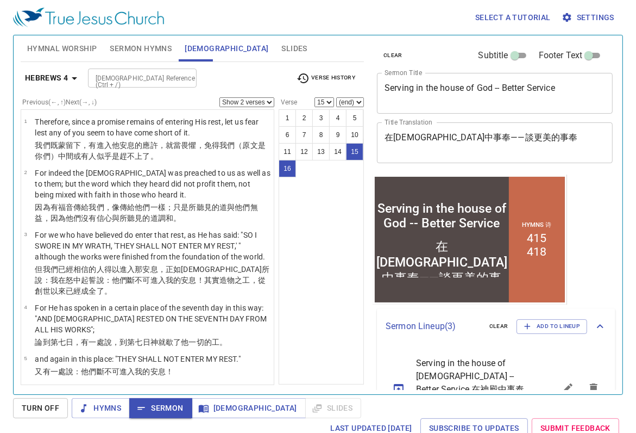
scroll to position [123, 0]
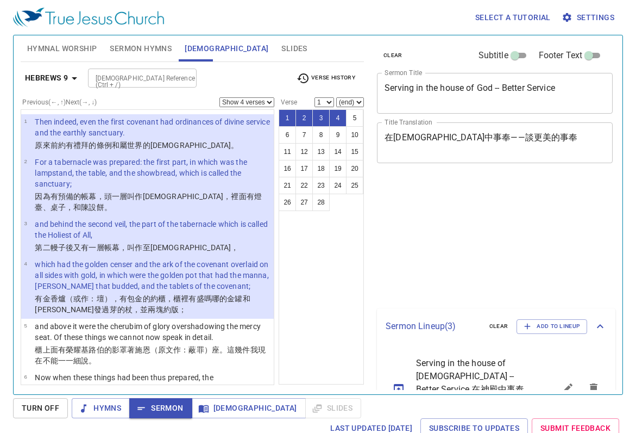
select select "4"
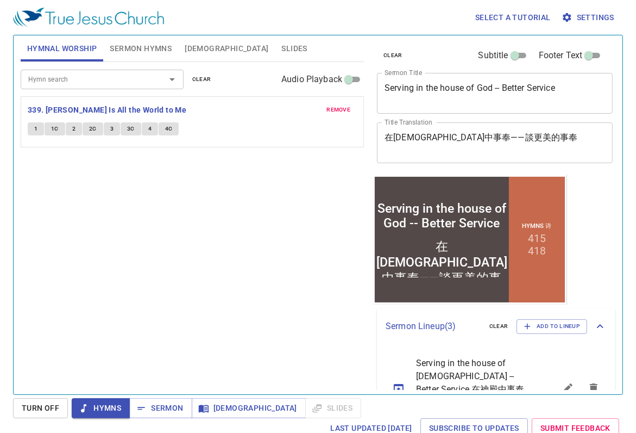
scroll to position [123, 0]
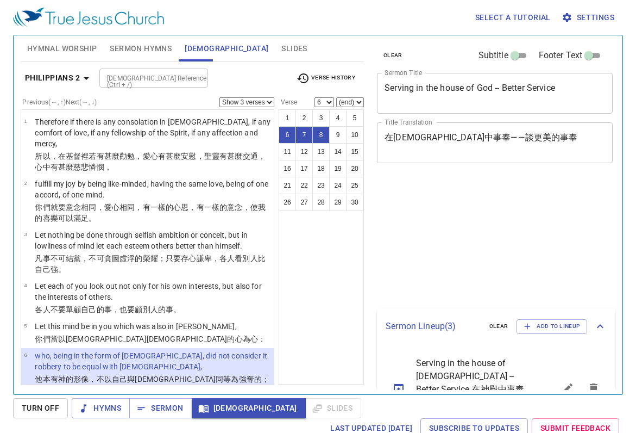
select select "3"
select select "6"
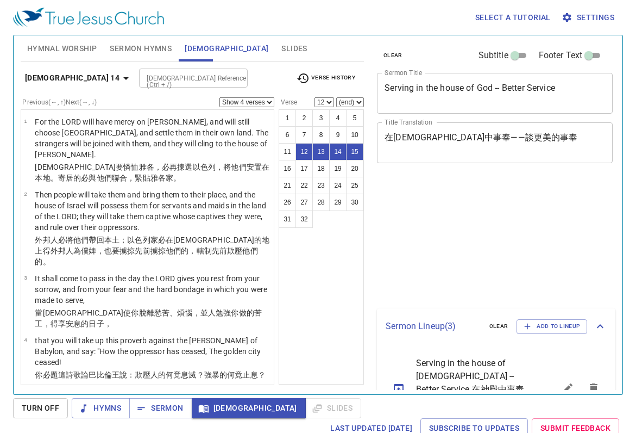
select select "4"
select select "12"
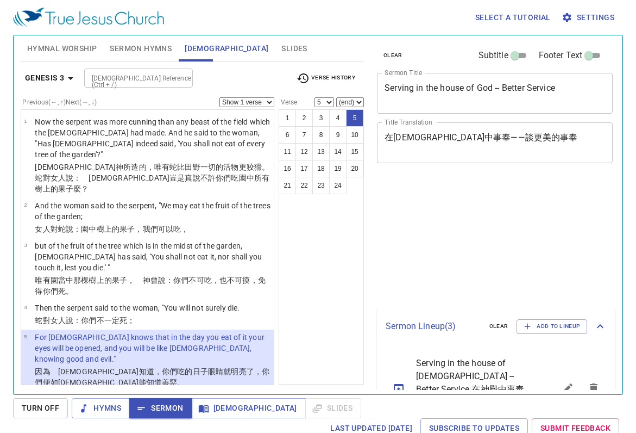
select select "5"
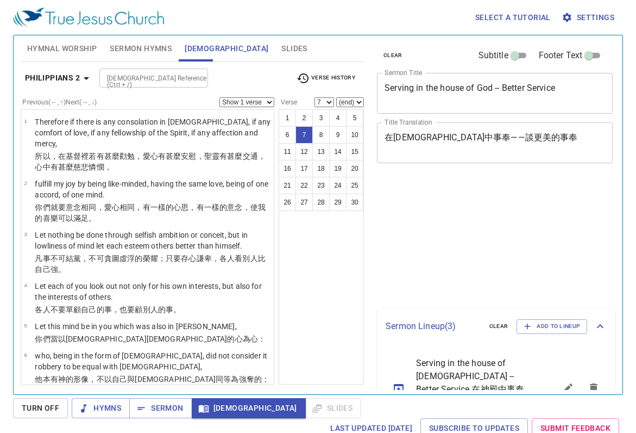
select select "7"
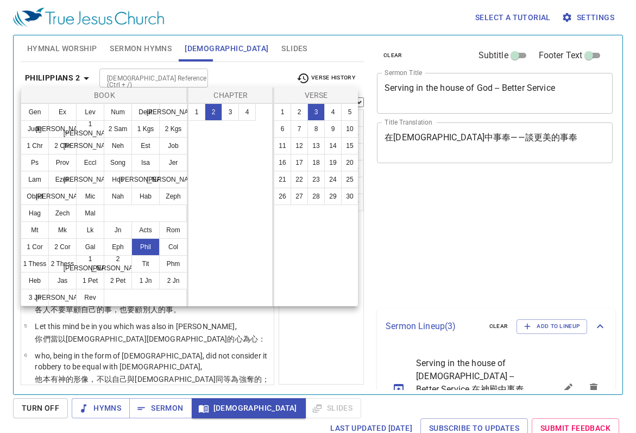
select select "3"
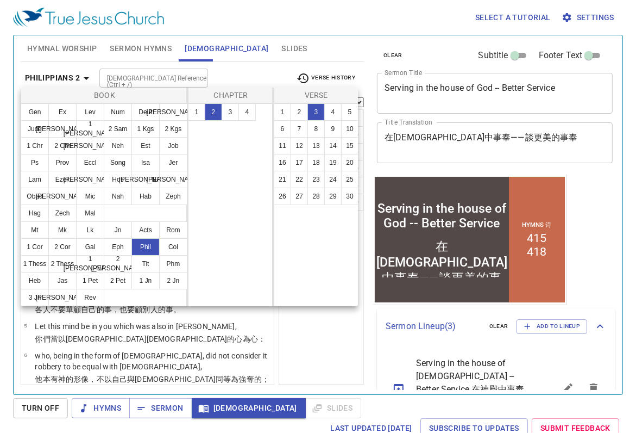
click at [171, 235] on button "Rom" at bounding box center [173, 229] width 28 height 17
click at [175, 222] on button "Rom" at bounding box center [173, 229] width 28 height 17
click at [291, 66] on div at bounding box center [318, 216] width 636 height 433
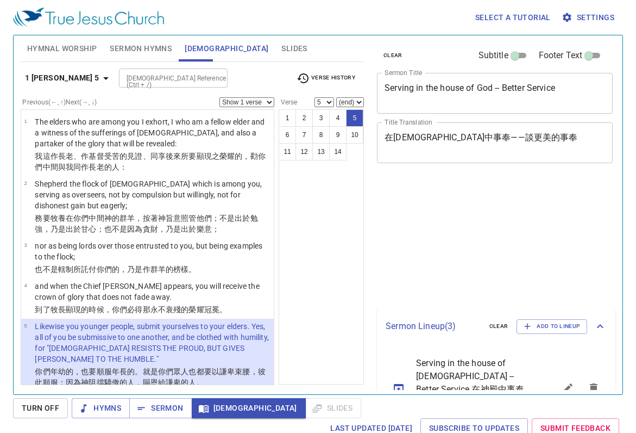
select select "5"
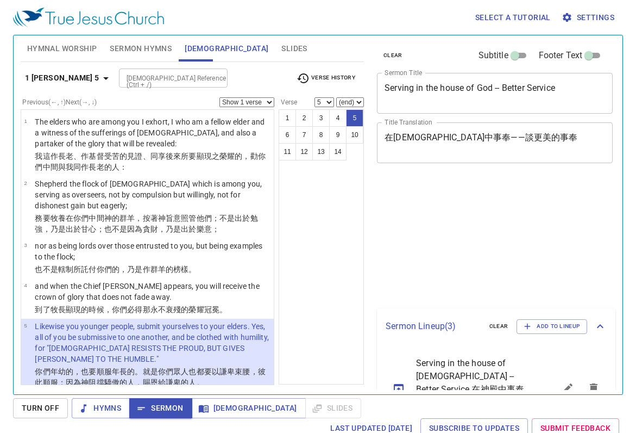
select select "5"
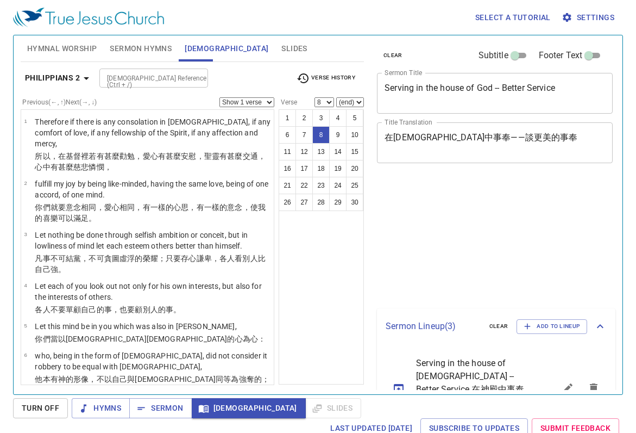
select select "8"
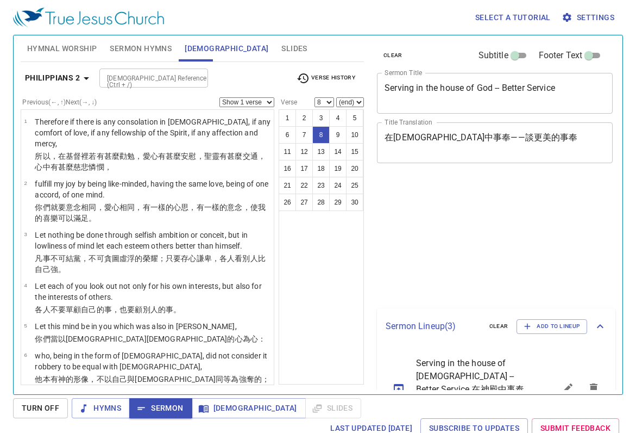
select select "8"
